Goal: Check status: Check status

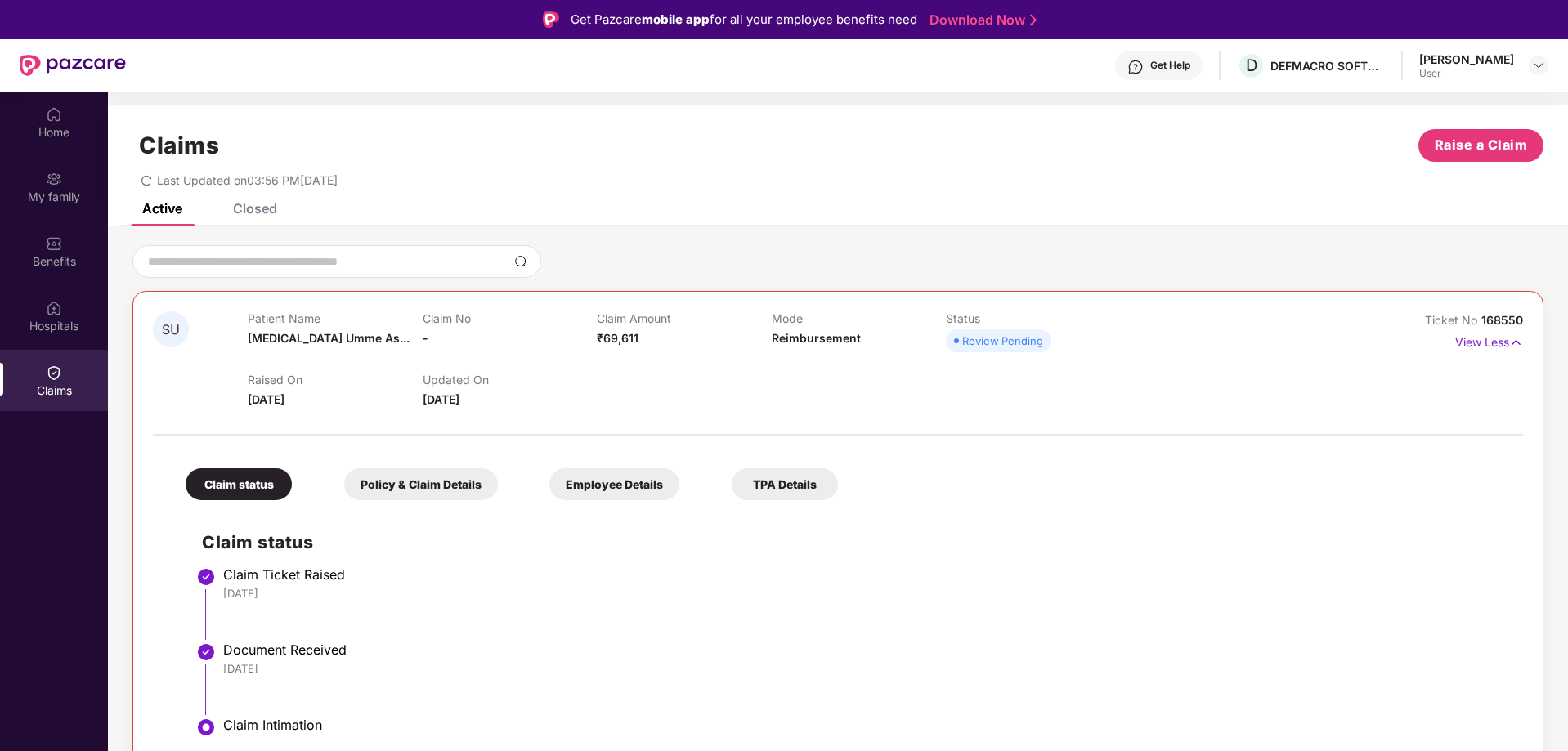
scroll to position [92, 0]
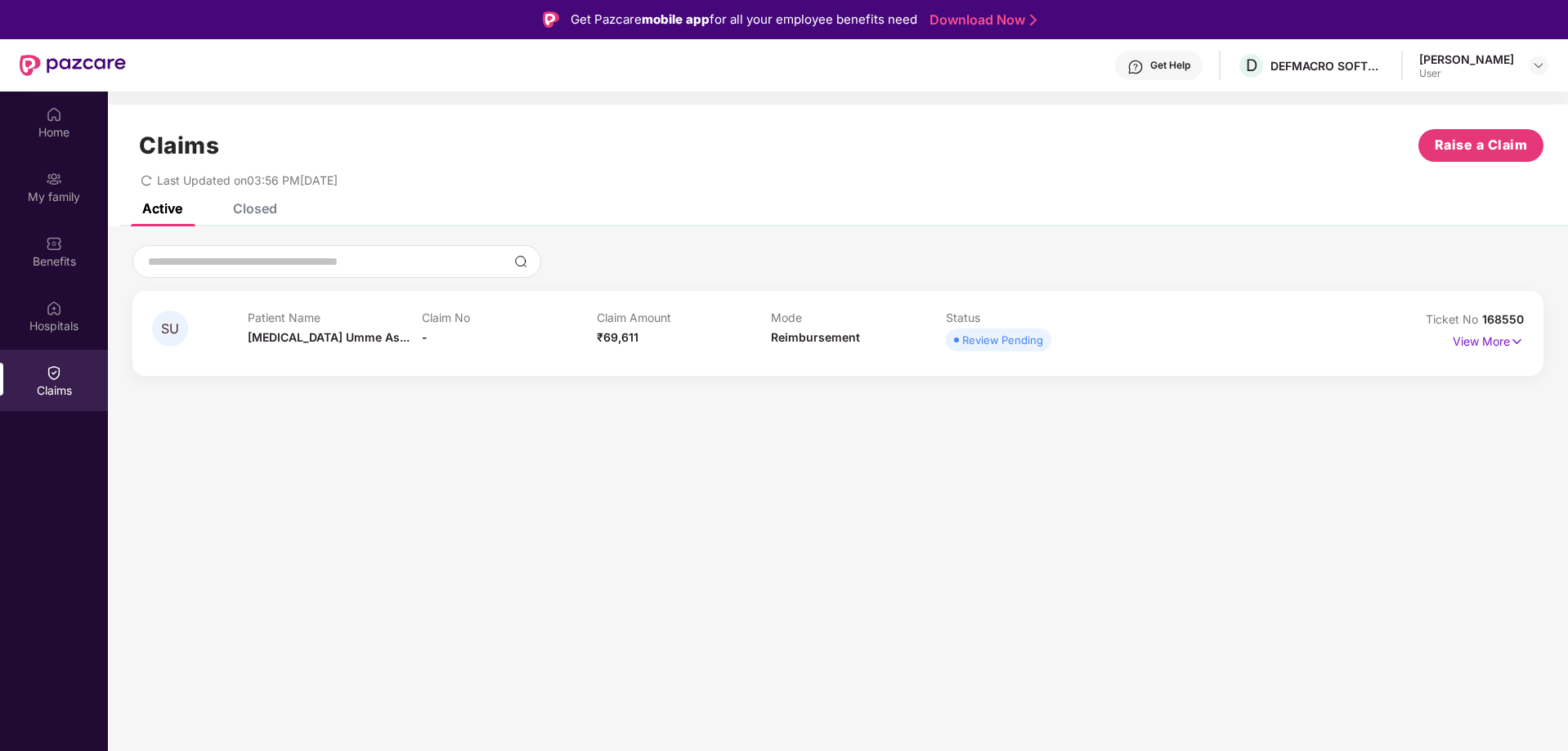
click at [642, 339] on div "Claim Amount ₹69,611" at bounding box center [684, 333] width 175 height 45
click at [50, 122] on img at bounding box center [53, 113] width 16 height 16
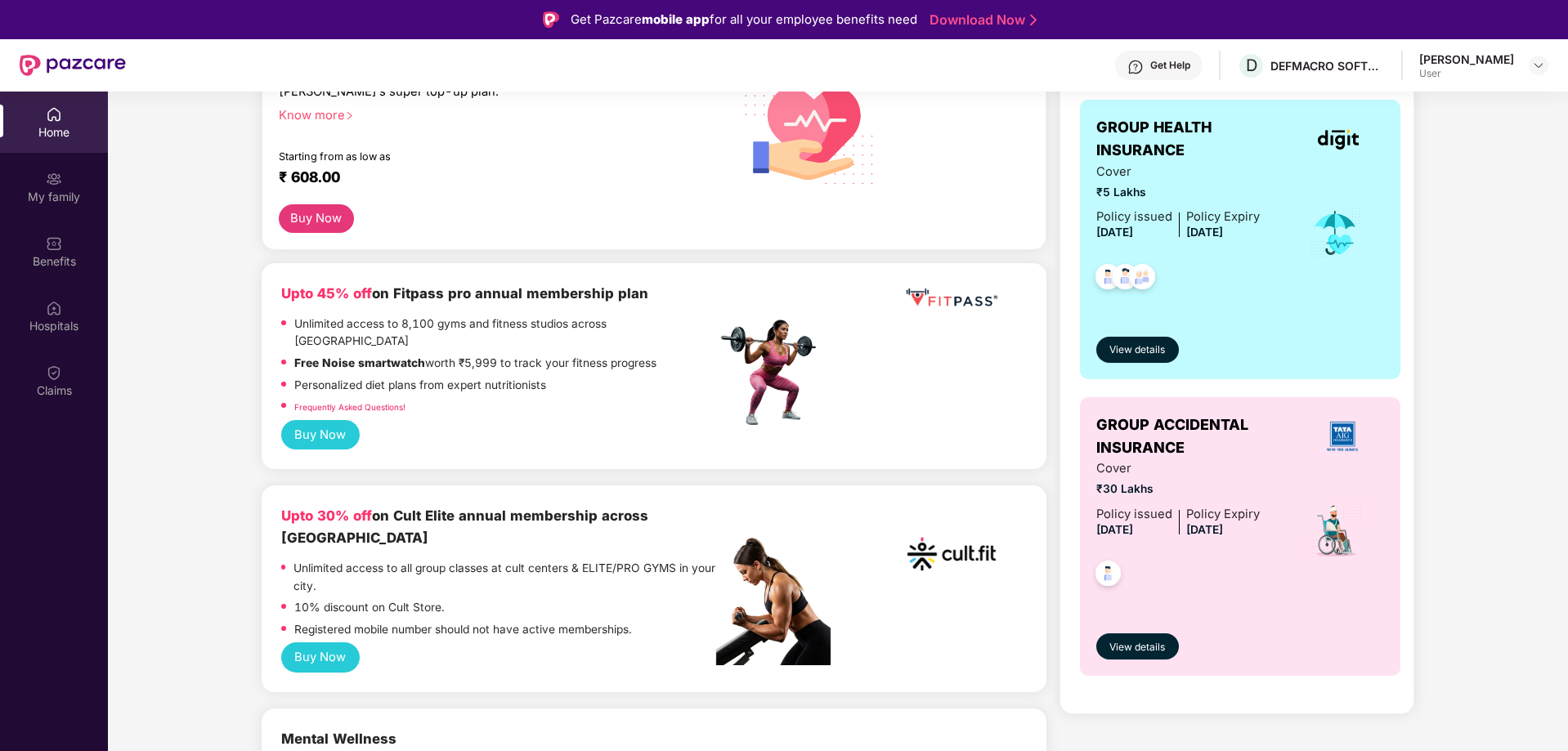
scroll to position [271, 0]
click at [1117, 343] on span "View details" at bounding box center [1137, 349] width 55 height 16
